Goal: Task Accomplishment & Management: Manage account settings

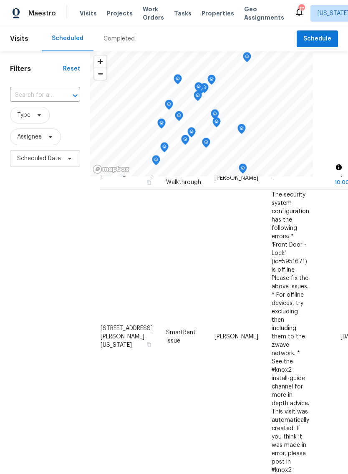
scroll to position [540, 0]
click at [0, 0] on icon at bounding box center [0, 0] width 0 height 0
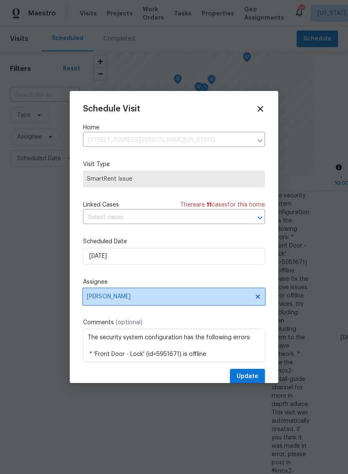
click at [137, 298] on span "[PERSON_NAME]" at bounding box center [169, 296] width 164 height 7
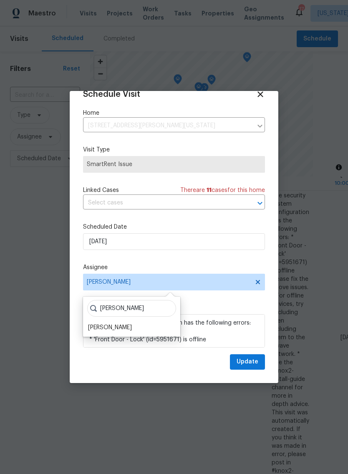
scroll to position [16, 0]
type input "[PERSON_NAME]"
click at [106, 326] on div "[PERSON_NAME]" at bounding box center [110, 328] width 44 height 8
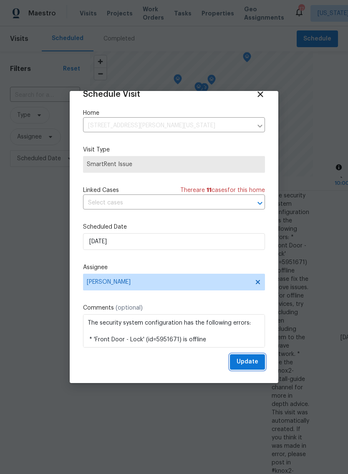
click at [250, 360] on span "Update" at bounding box center [248, 362] width 22 height 10
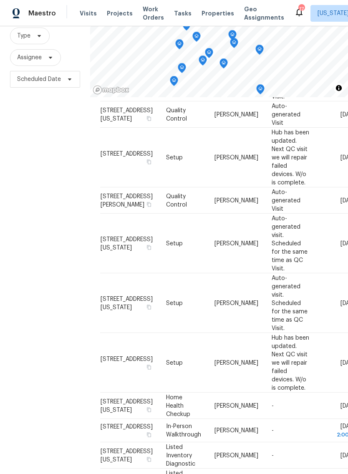
scroll to position [83, 0]
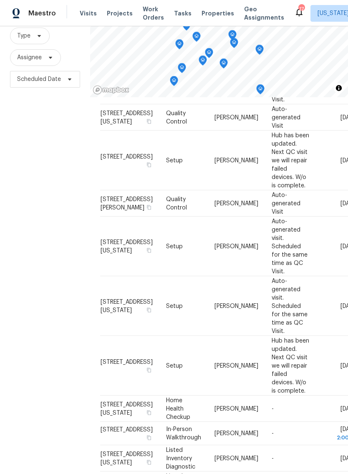
click at [0, 0] on icon at bounding box center [0, 0] width 0 height 0
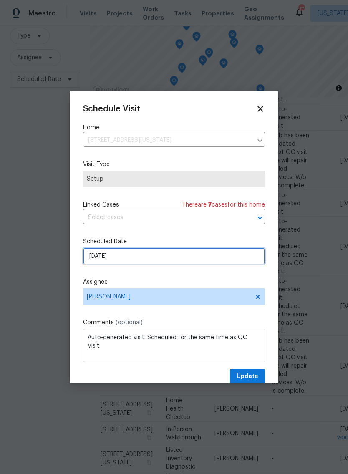
click at [207, 257] on input "[DATE]" at bounding box center [174, 256] width 182 height 17
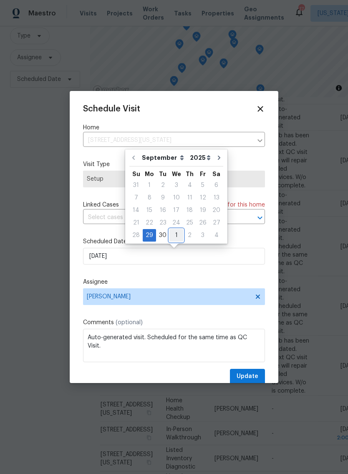
click at [176, 235] on div "1" at bounding box center [176, 236] width 14 height 12
type input "[DATE]"
select select "9"
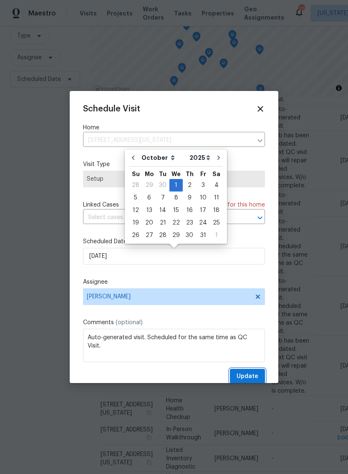
click at [255, 374] on span "Update" at bounding box center [248, 376] width 22 height 10
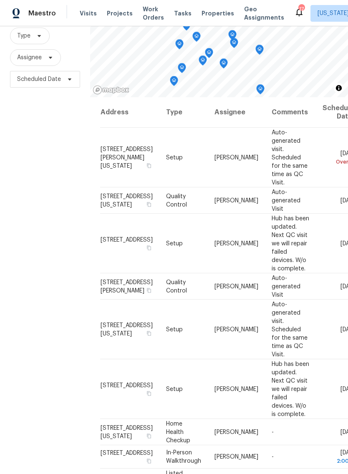
scroll to position [0, 0]
